Goal: Task Accomplishment & Management: Use online tool/utility

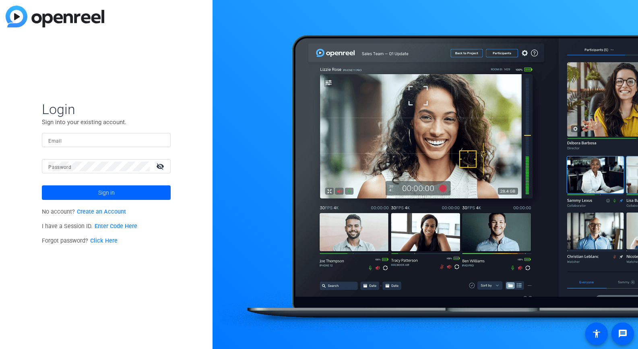
type input "anita.omalley@leadarati.com"
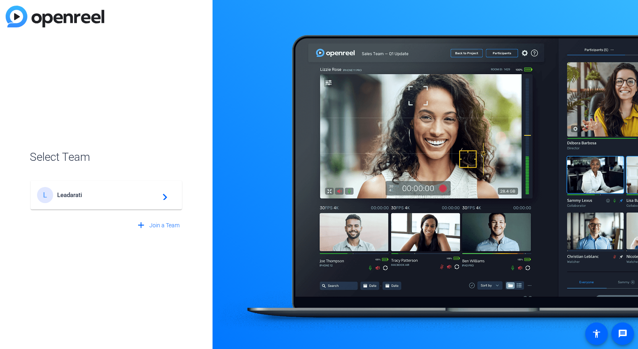
click at [114, 195] on span "Leadarati" at bounding box center [107, 194] width 101 height 7
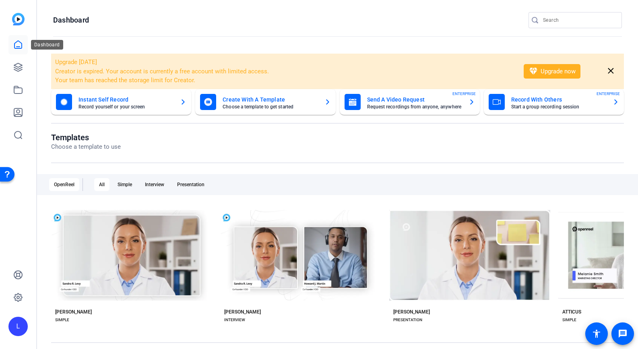
click at [17, 43] on icon at bounding box center [18, 45] width 10 height 10
click at [19, 70] on icon at bounding box center [18, 67] width 10 height 10
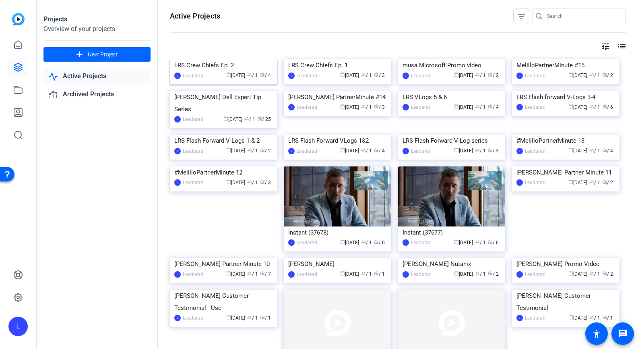
click at [232, 59] on img at bounding box center [223, 59] width 107 height 0
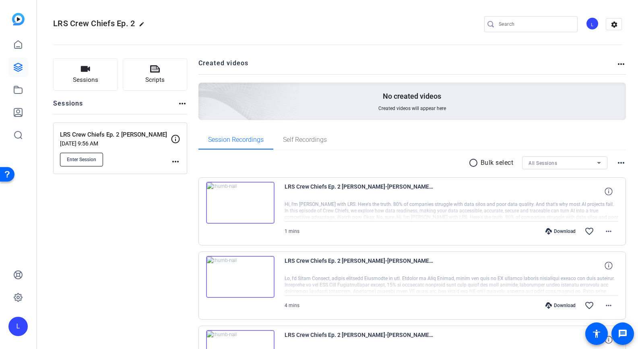
click at [82, 160] on span "Enter Session" at bounding box center [81, 159] width 29 height 6
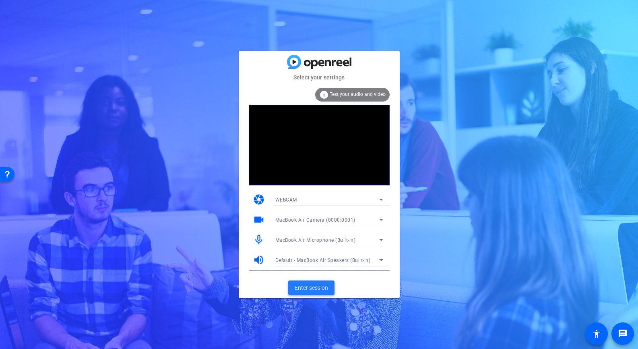
click at [321, 287] on span "Enter session" at bounding box center [311, 287] width 33 height 8
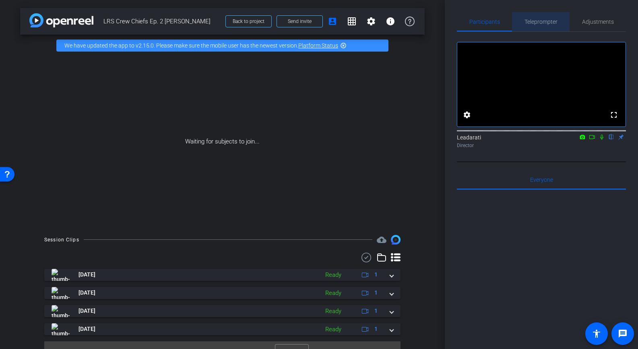
click at [545, 23] on span "Teleprompter" at bounding box center [540, 22] width 33 height 6
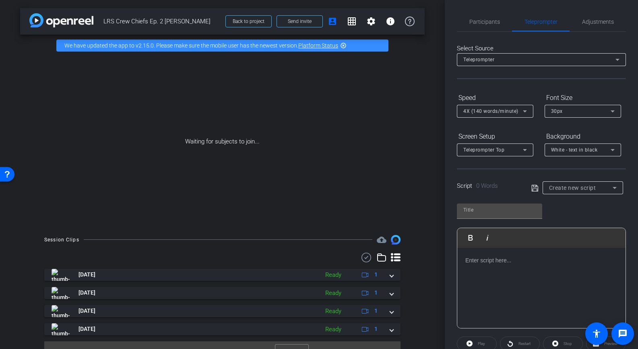
scroll to position [18, 0]
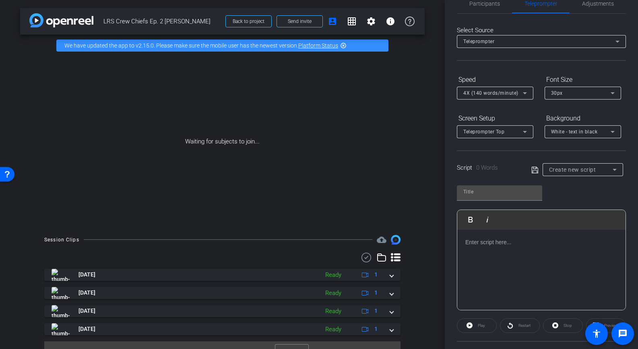
click at [613, 171] on icon at bounding box center [615, 170] width 10 height 10
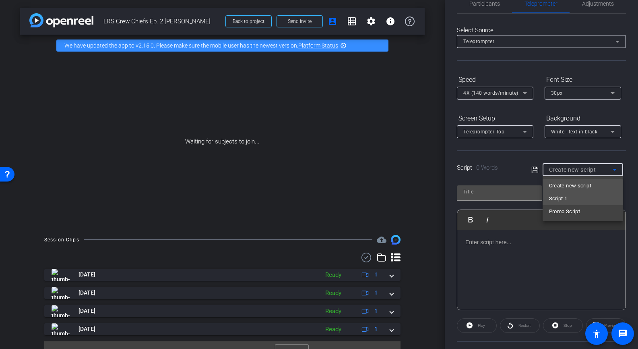
click at [573, 201] on mat-option "Script 1" at bounding box center [583, 198] width 80 height 13
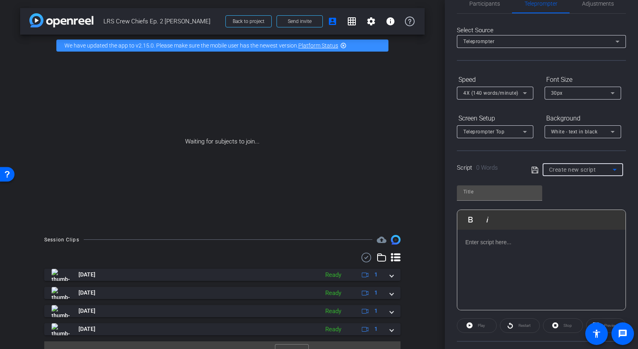
type input "Script 1"
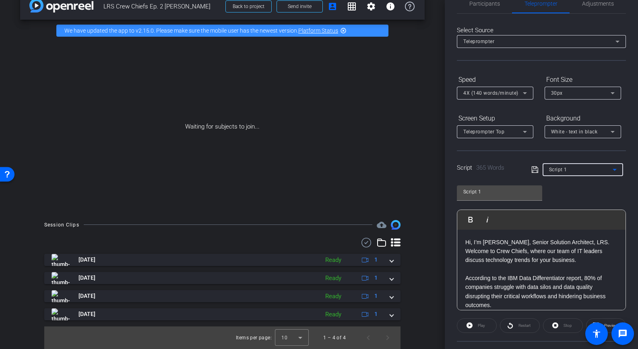
scroll to position [0, 0]
